Goal: Information Seeking & Learning: Learn about a topic

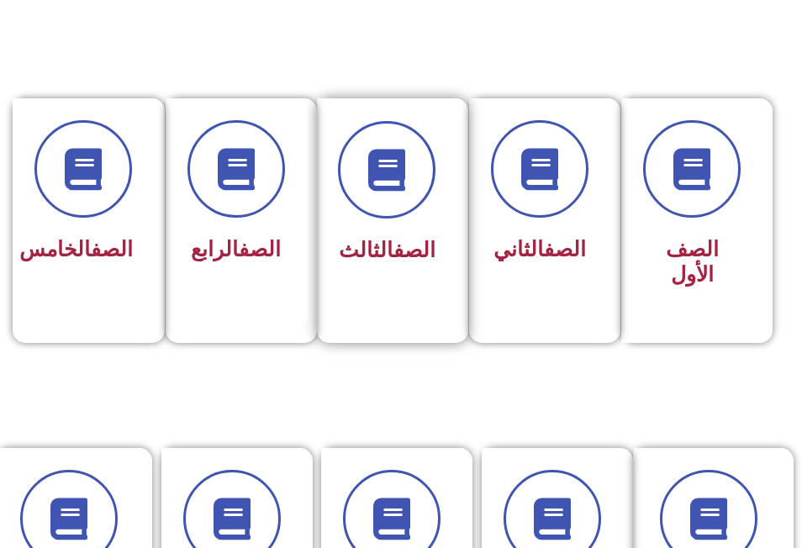
scroll to position [420, 0]
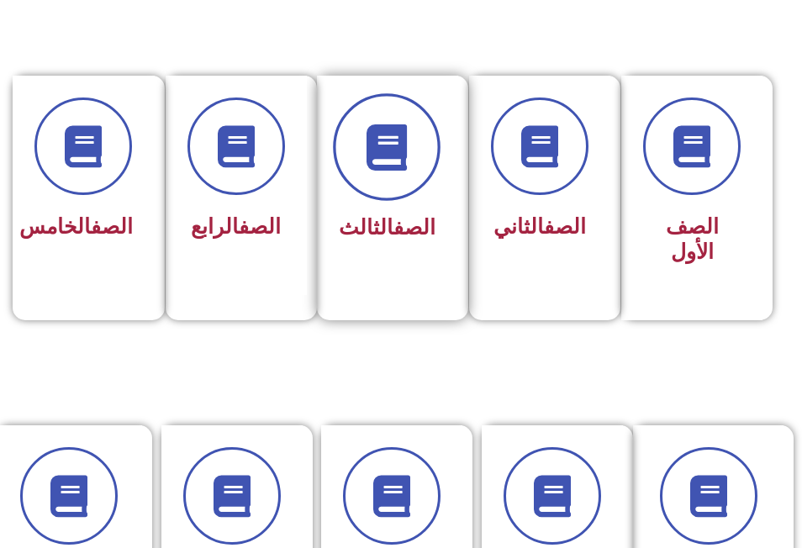
click at [387, 186] on span at bounding box center [388, 147] width 108 height 108
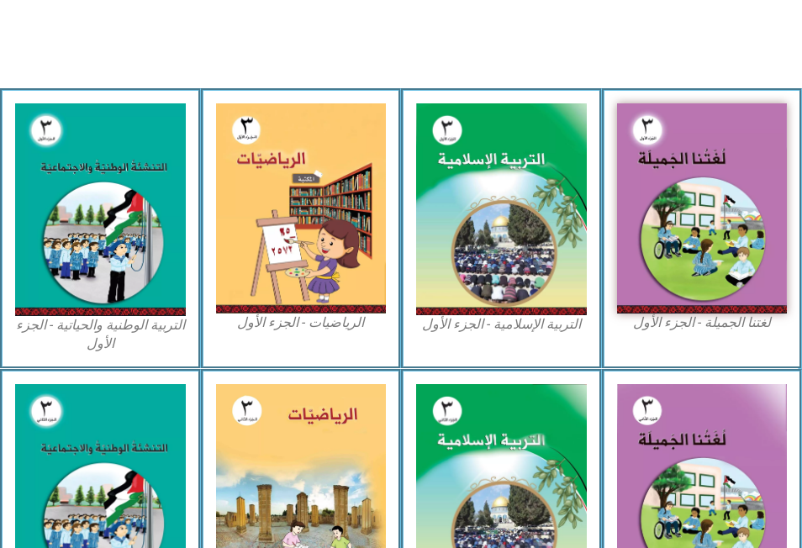
scroll to position [505, 0]
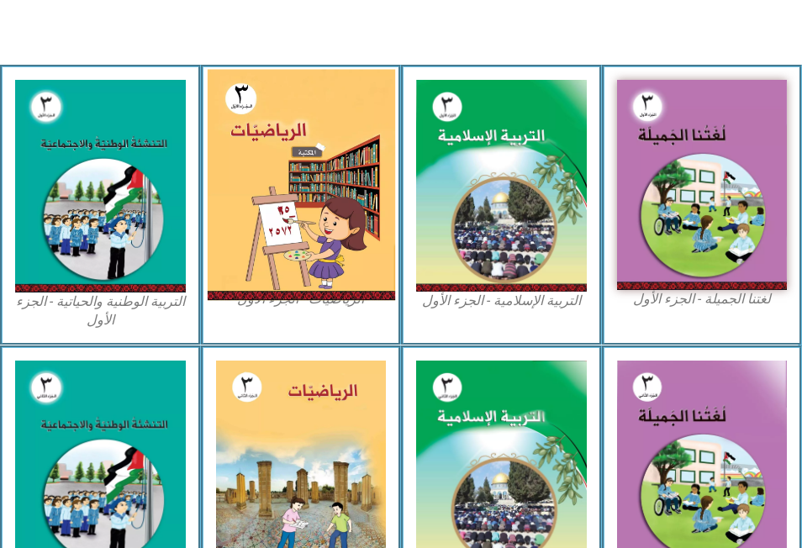
click at [301, 225] on img at bounding box center [301, 185] width 188 height 231
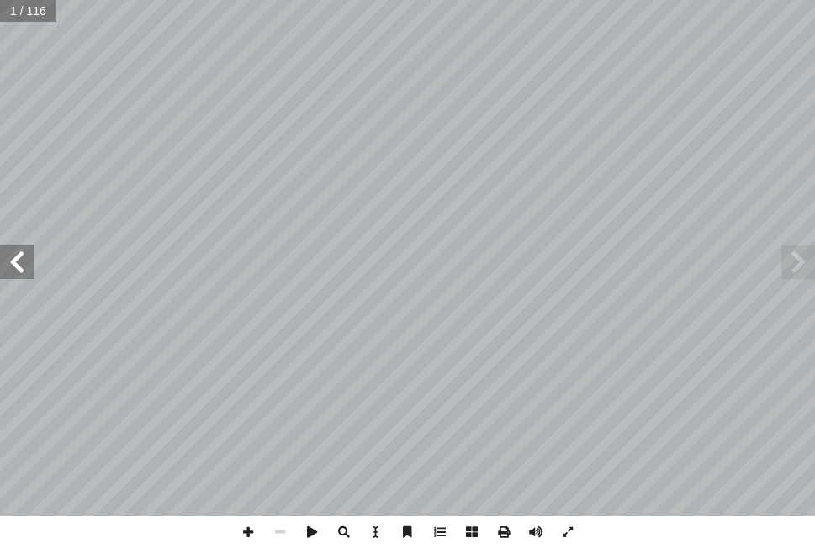
click at [21, 260] on span at bounding box center [17, 263] width 34 height 34
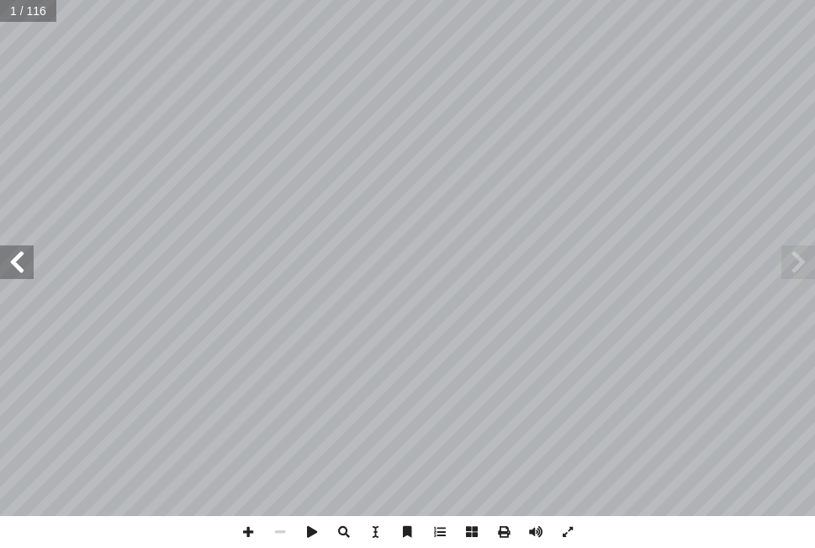
click at [21, 260] on span at bounding box center [17, 263] width 34 height 34
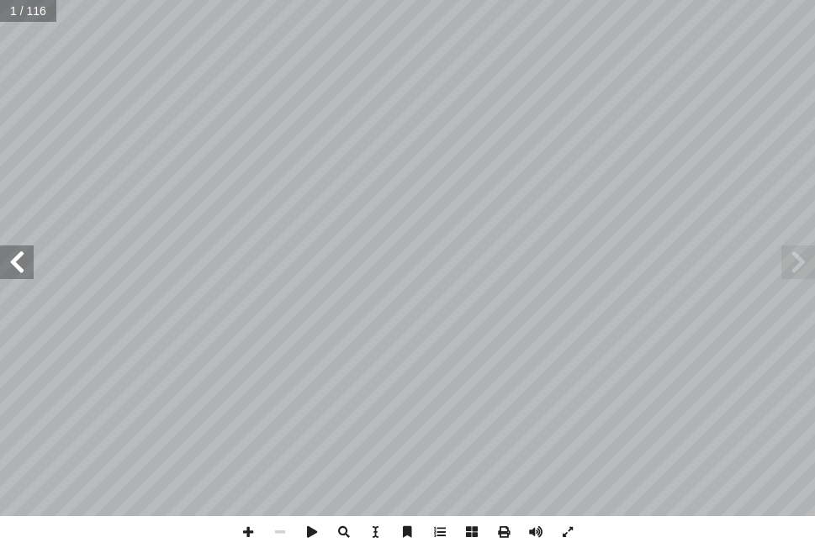
click at [21, 260] on span at bounding box center [17, 263] width 34 height 34
click at [18, 259] on span at bounding box center [17, 263] width 34 height 34
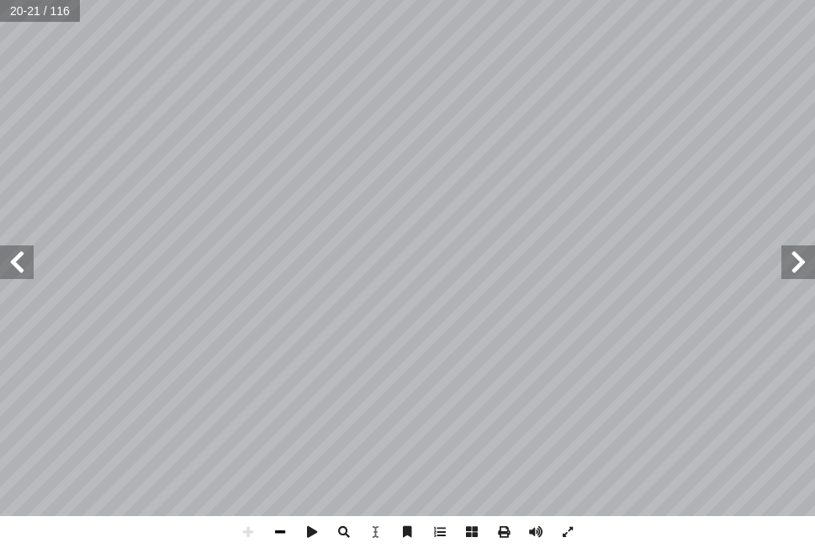
click at [283, 530] on span at bounding box center [280, 532] width 32 height 32
